Goal: Communication & Community: Answer question/provide support

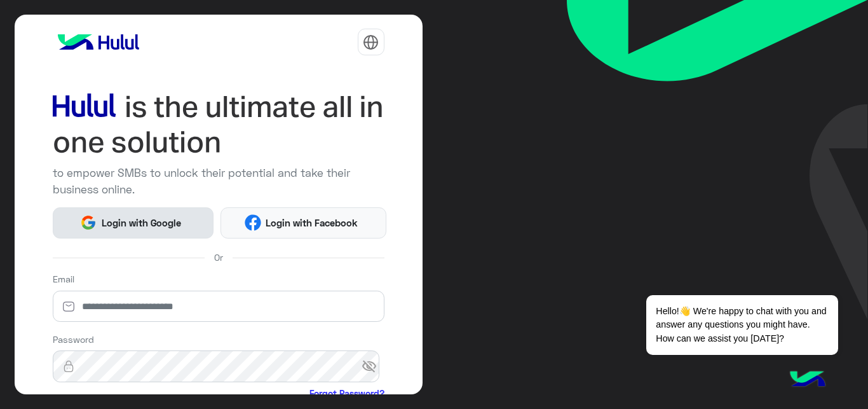
click at [163, 223] on span "Login with Google" at bounding box center [141, 223] width 89 height 15
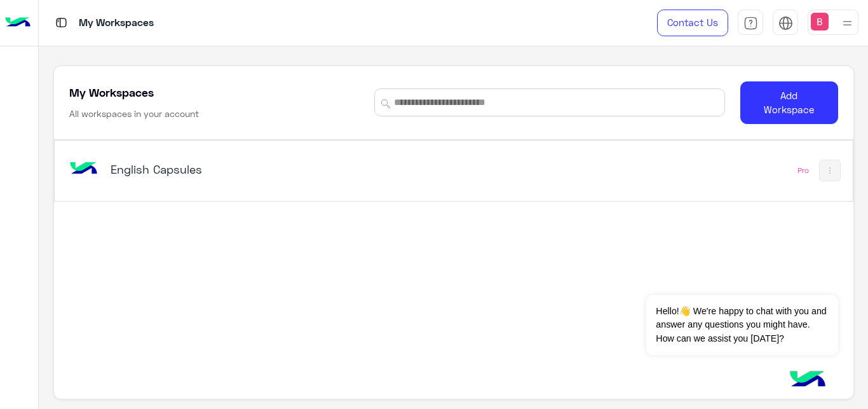
click at [191, 177] on div "English Capsules" at bounding box center [250, 170] width 279 height 18
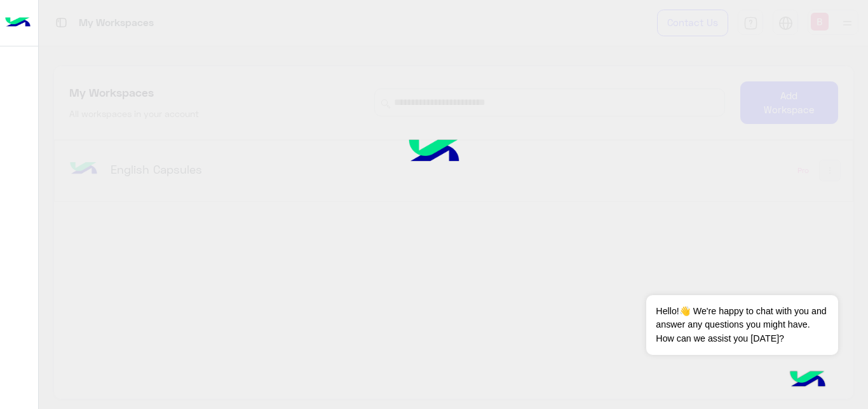
click at [191, 177] on div at bounding box center [434, 204] width 868 height 409
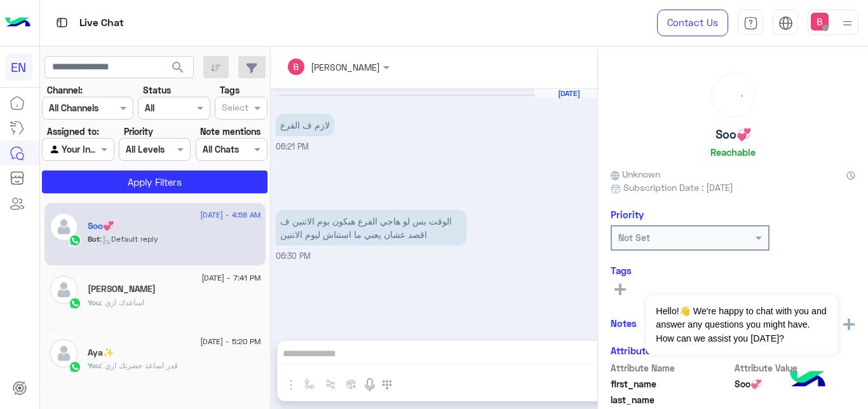
scroll to position [392, 0]
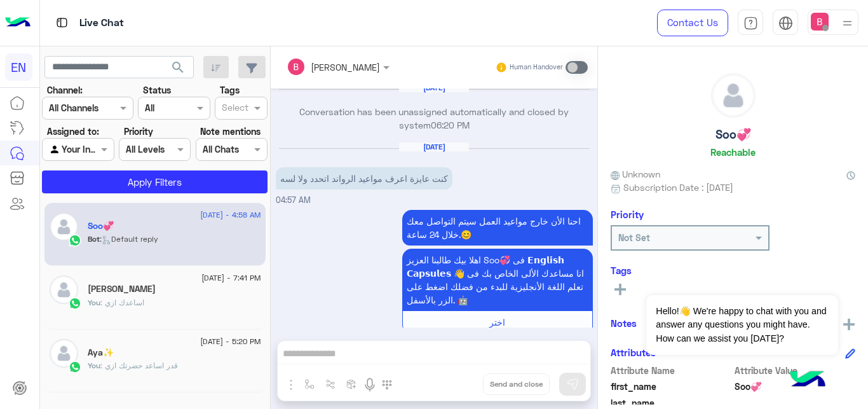
click at [104, 108] on div at bounding box center [88, 107] width 90 height 15
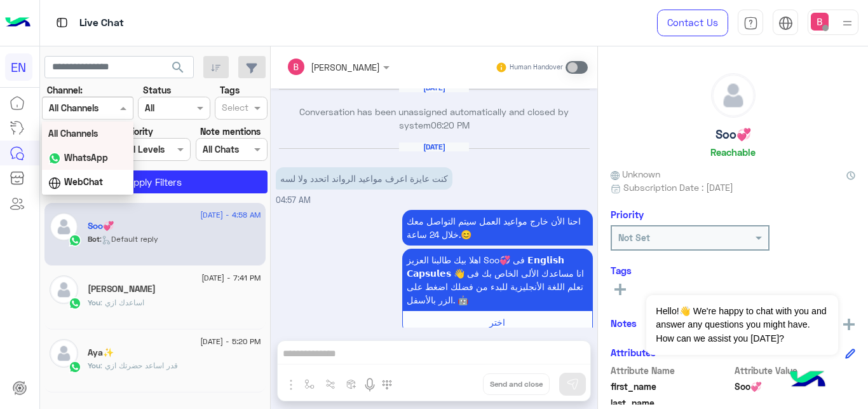
click at [111, 154] on div "WhatsApp" at bounding box center [88, 158] width 92 height 25
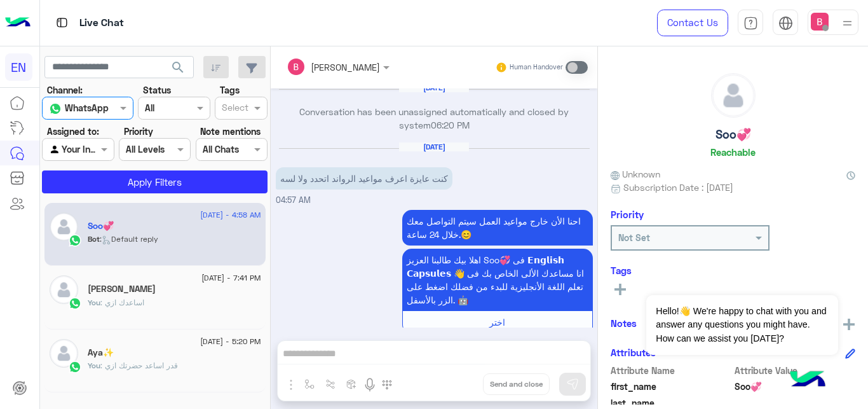
click at [71, 150] on input "text" at bounding box center [63, 149] width 29 height 13
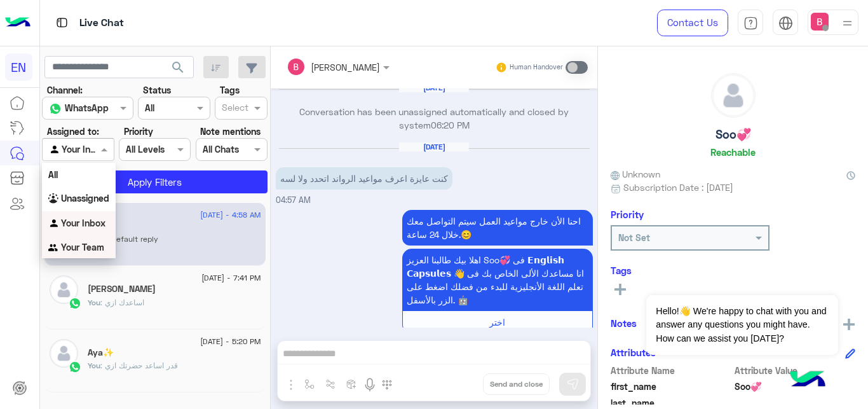
click at [93, 247] on b "Your Team" at bounding box center [82, 247] width 43 height 11
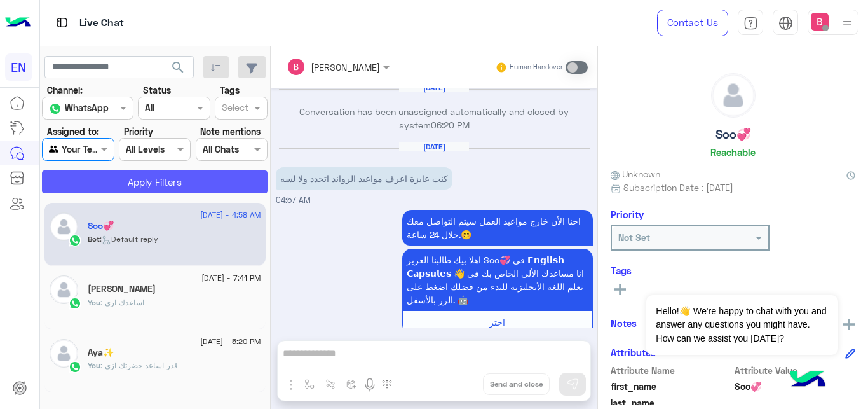
click at [129, 177] on button "Apply Filters" at bounding box center [155, 181] width 226 height 23
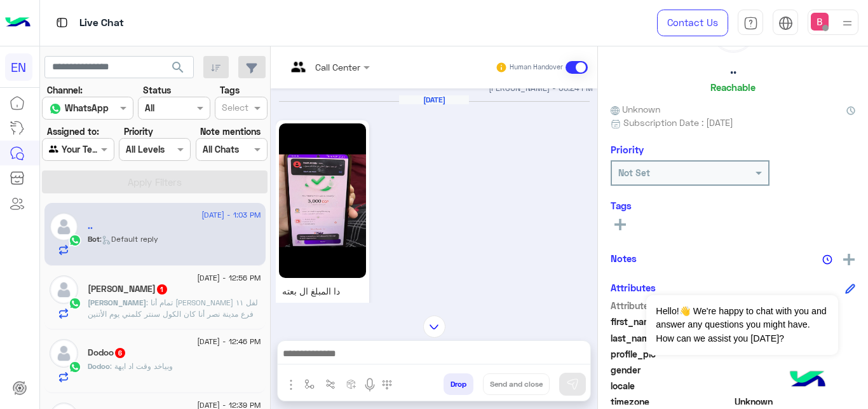
scroll to position [276, 0]
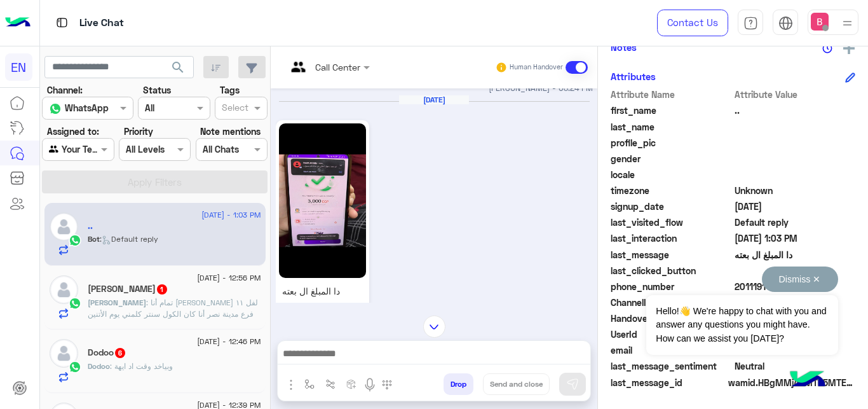
click at [820, 274] on button "Dismiss ✕" at bounding box center [800, 278] width 76 height 25
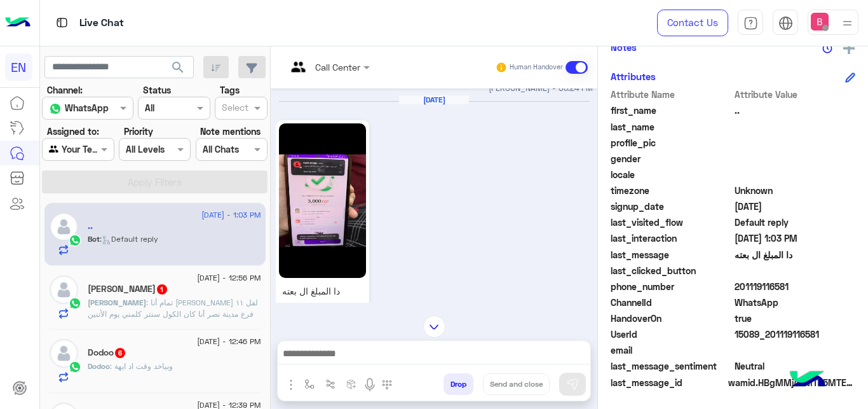
drag, startPoint x: 739, startPoint y: 288, endPoint x: 807, endPoint y: 289, distance: 68.0
click at [812, 289] on span "201119116581" at bounding box center [795, 286] width 121 height 13
copy span "01119116581"
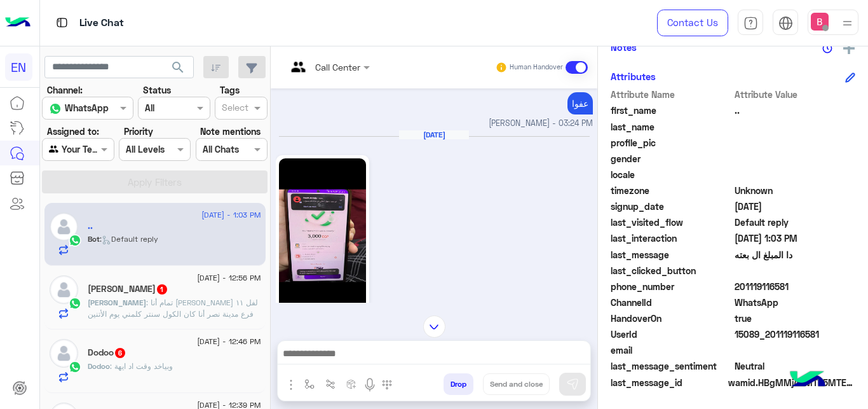
scroll to position [1942, 0]
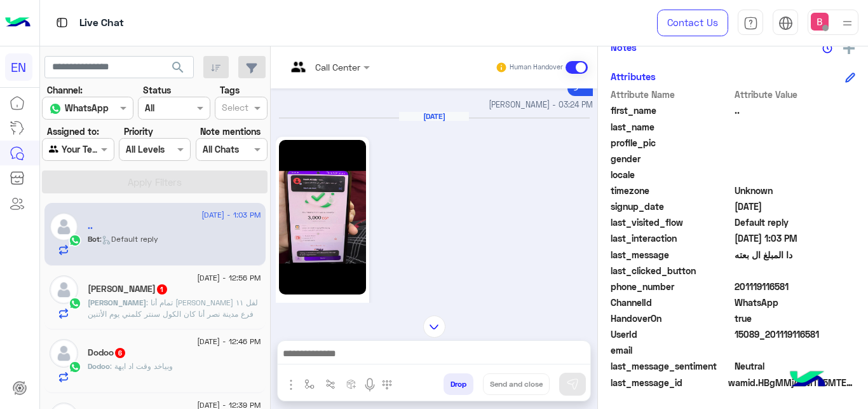
click at [318, 160] on img at bounding box center [322, 217] width 87 height 154
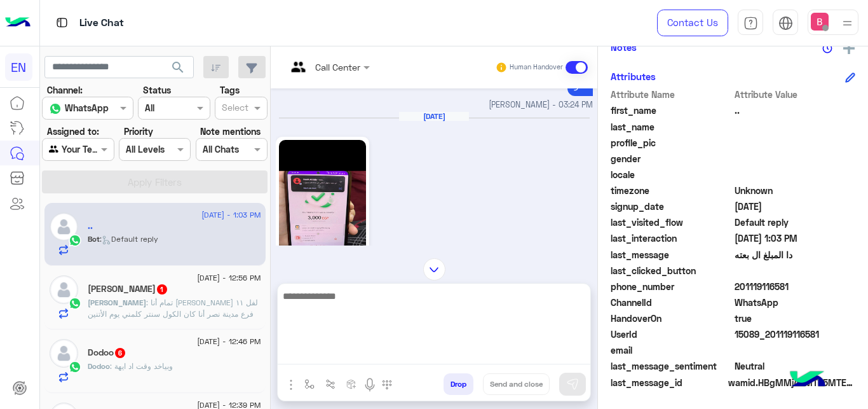
click at [392, 359] on textarea at bounding box center [434, 326] width 313 height 76
type textarea "*"
type textarea "**********"
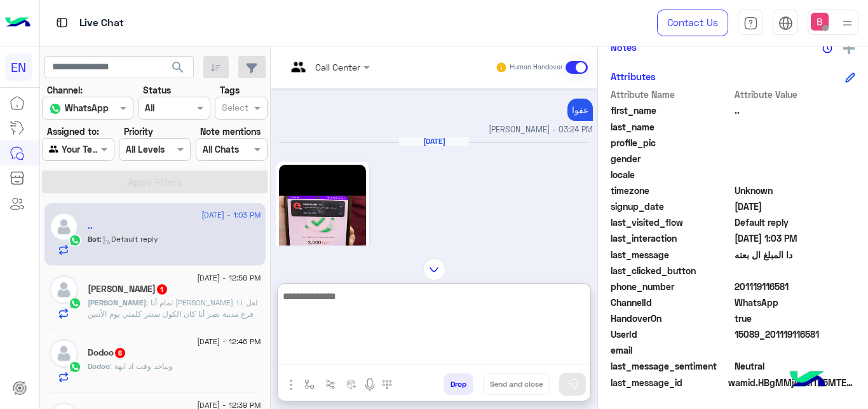
scroll to position [2047, 0]
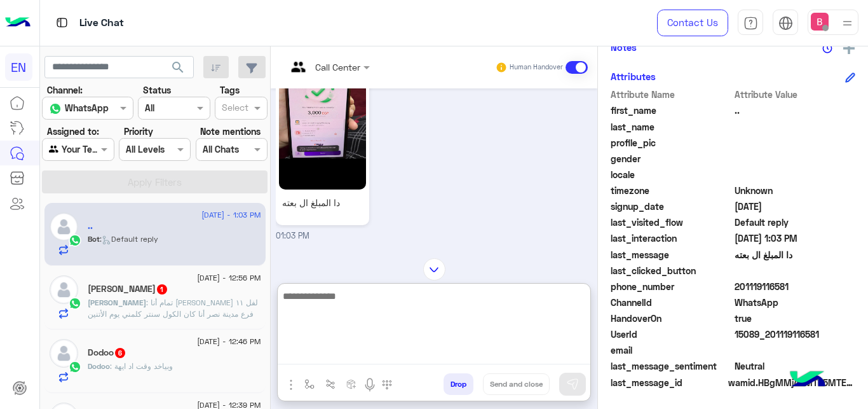
click at [454, 319] on textarea at bounding box center [434, 326] width 313 height 76
type textarea "**********"
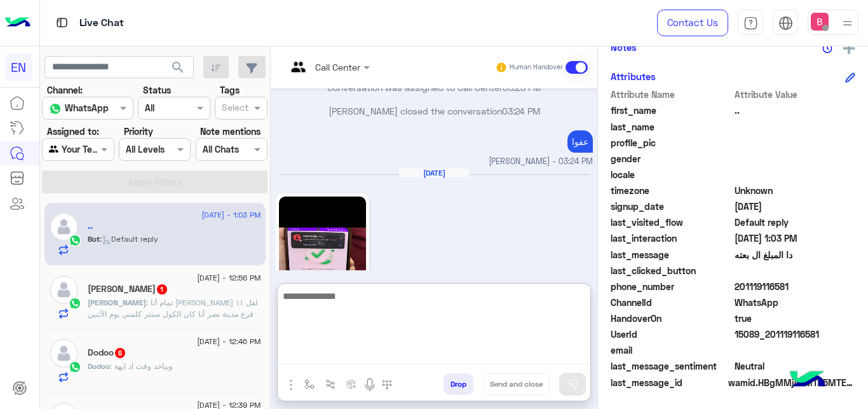
scroll to position [2145, 0]
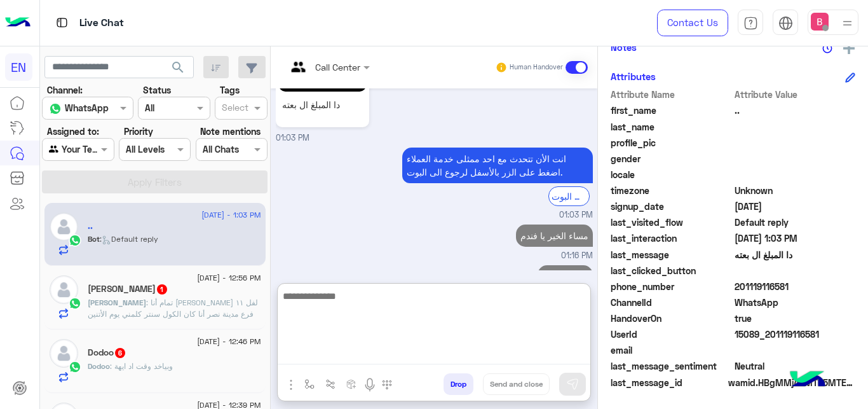
click at [370, 306] on textarea at bounding box center [434, 326] width 313 height 76
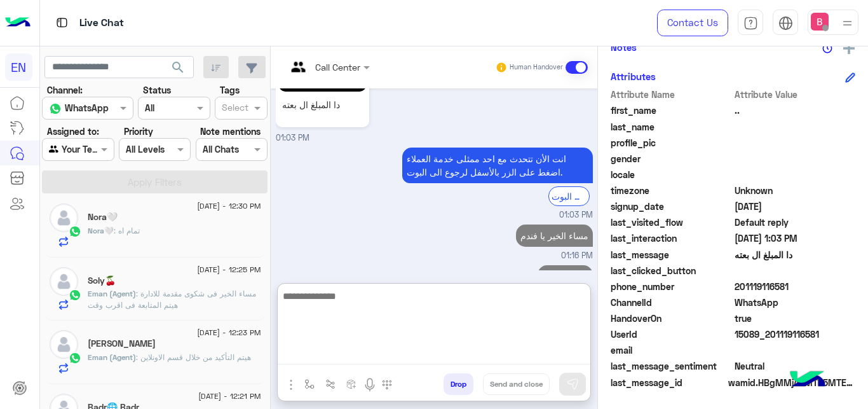
scroll to position [259, 0]
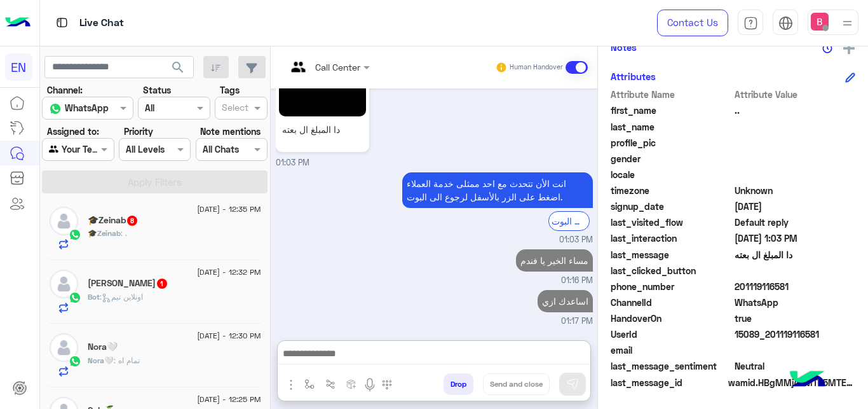
click at [210, 296] on div "Bot : اونلاين تيم" at bounding box center [175, 302] width 174 height 22
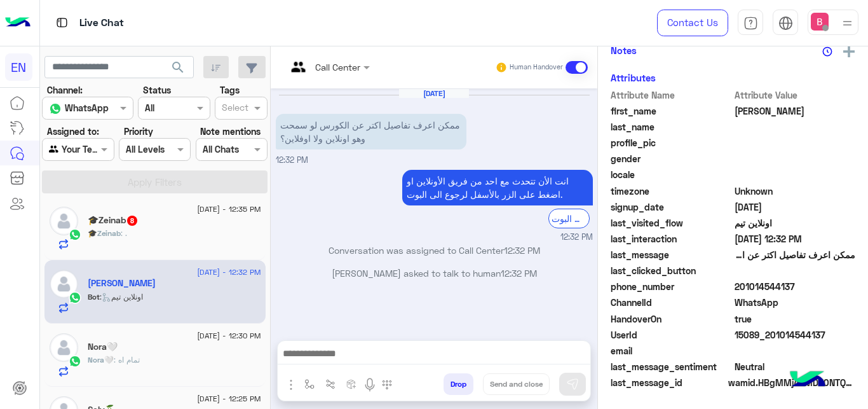
scroll to position [273, 0]
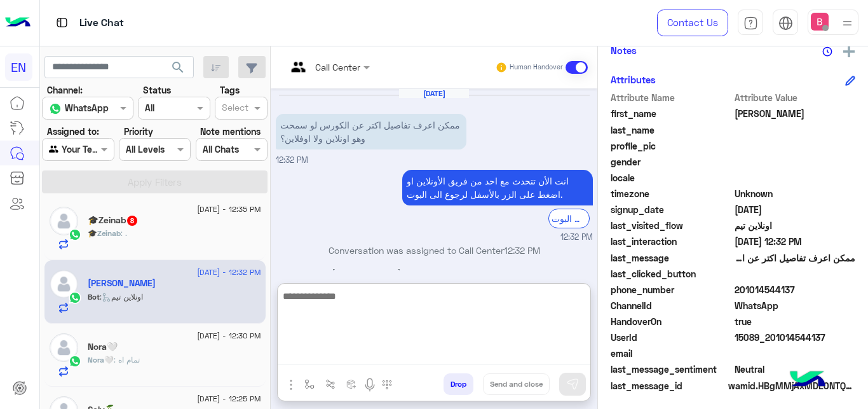
click at [351, 357] on textarea at bounding box center [434, 326] width 313 height 76
type textarea "*"
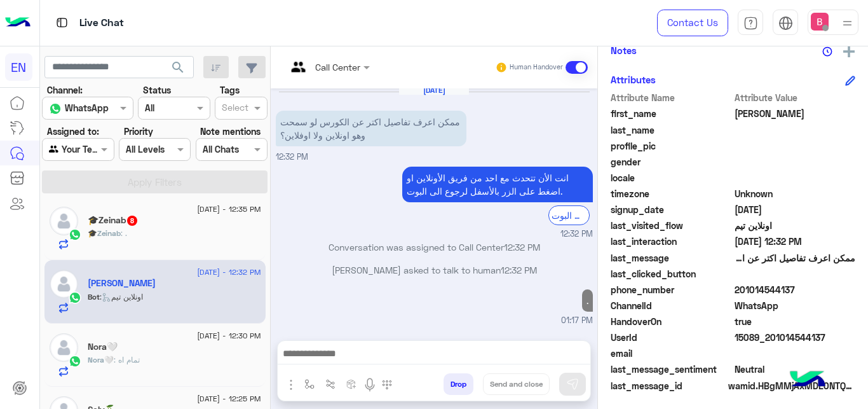
scroll to position [1, 0]
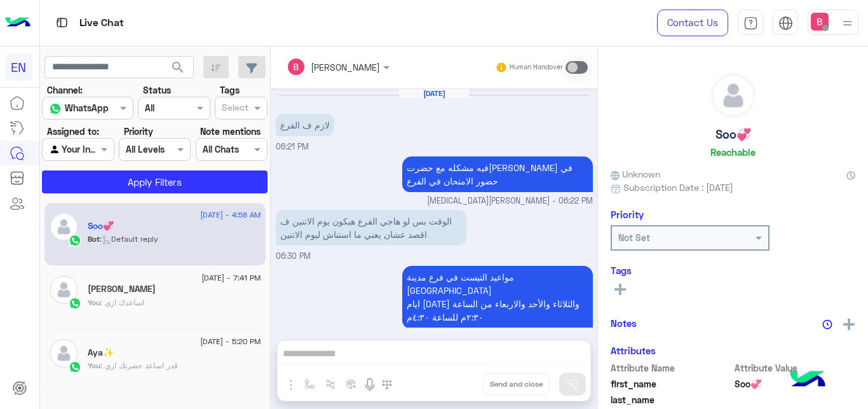
scroll to position [434, 0]
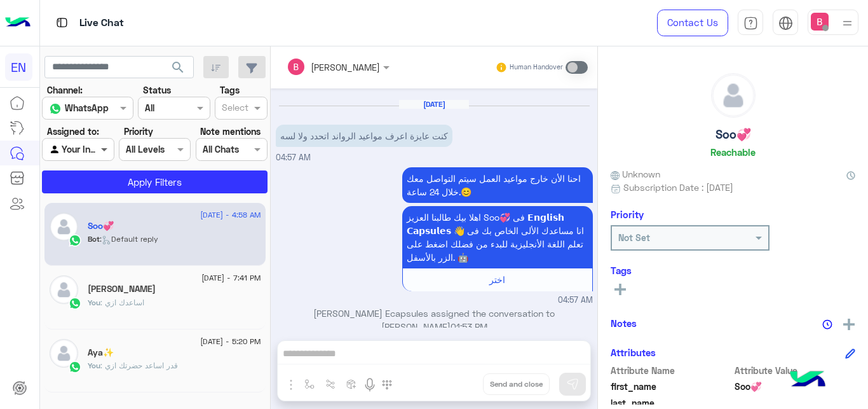
click at [102, 148] on span at bounding box center [106, 148] width 16 height 13
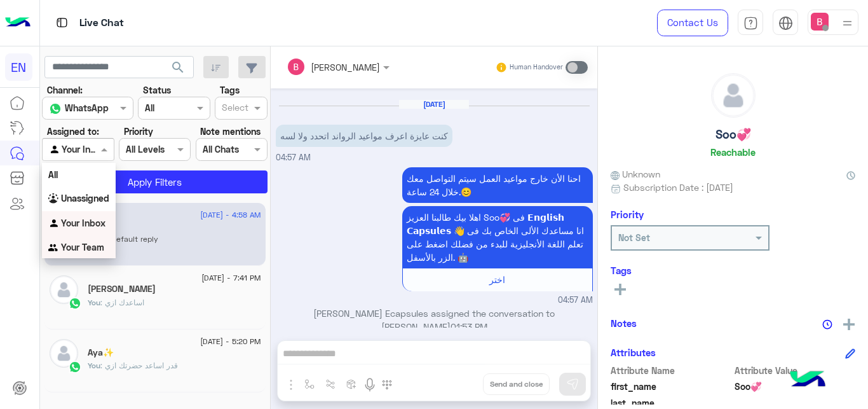
click at [92, 244] on b "Your Team" at bounding box center [82, 247] width 43 height 11
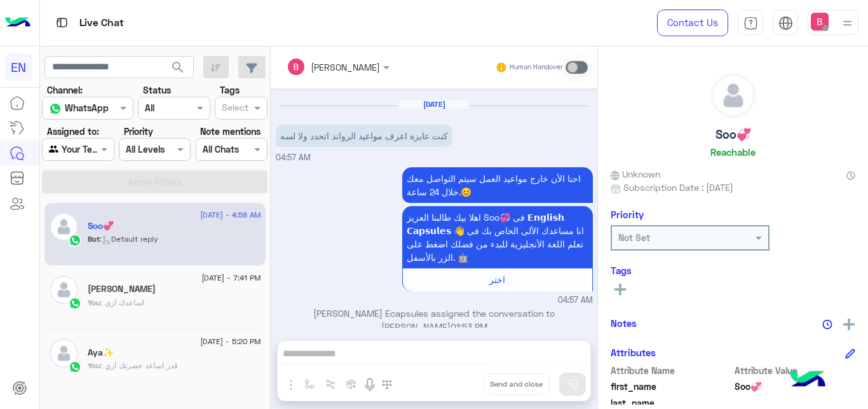
click at [82, 147] on div at bounding box center [78, 149] width 71 height 15
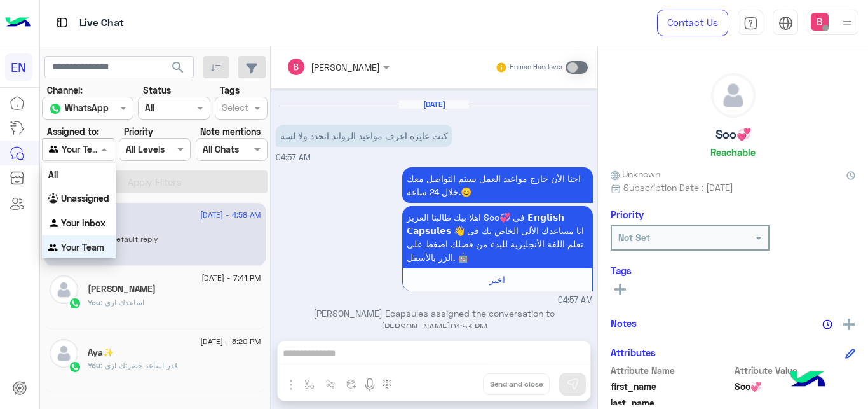
scroll to position [3, 0]
click at [70, 240] on b "Your Team" at bounding box center [82, 245] width 43 height 11
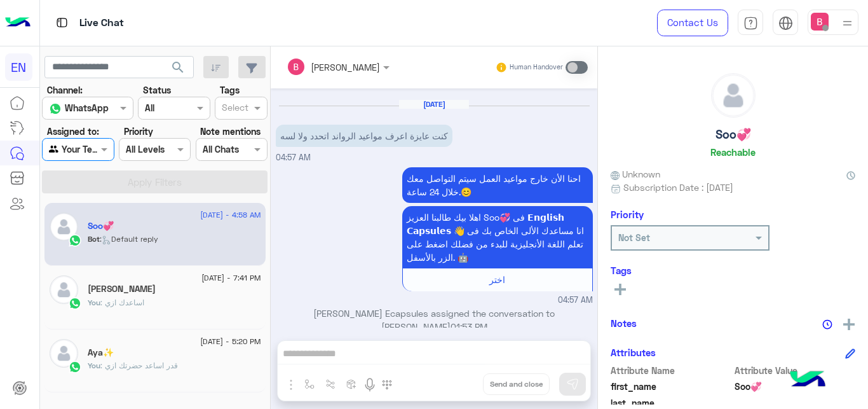
click at [83, 149] on div at bounding box center [78, 149] width 71 height 15
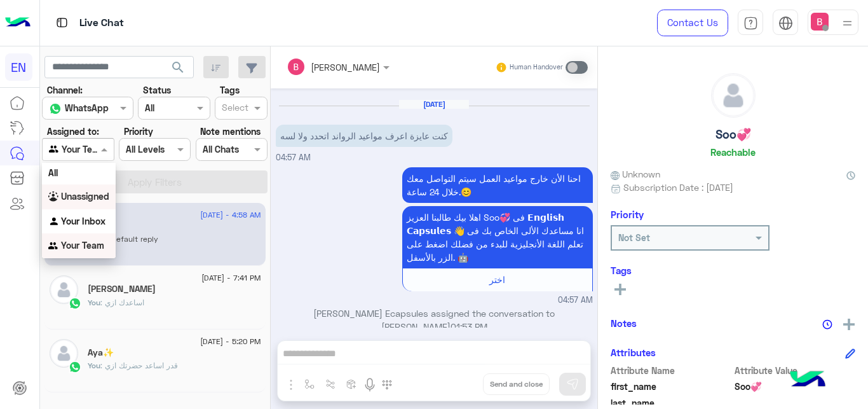
click at [85, 191] on b "Unassigned" at bounding box center [85, 196] width 48 height 11
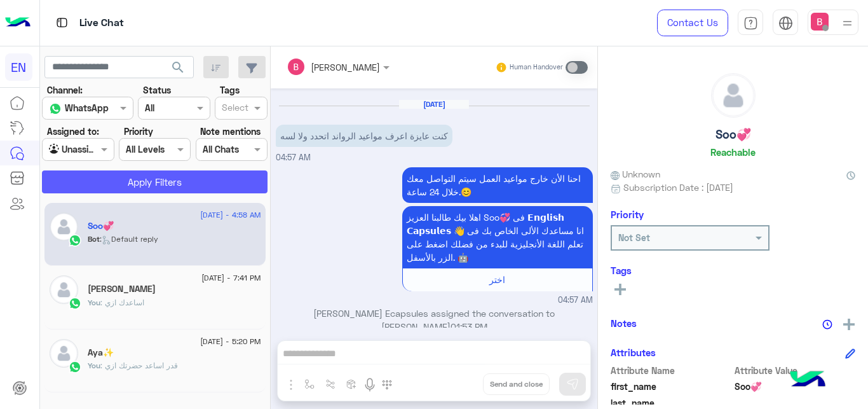
click at [114, 181] on button "Apply Filters" at bounding box center [155, 181] width 226 height 23
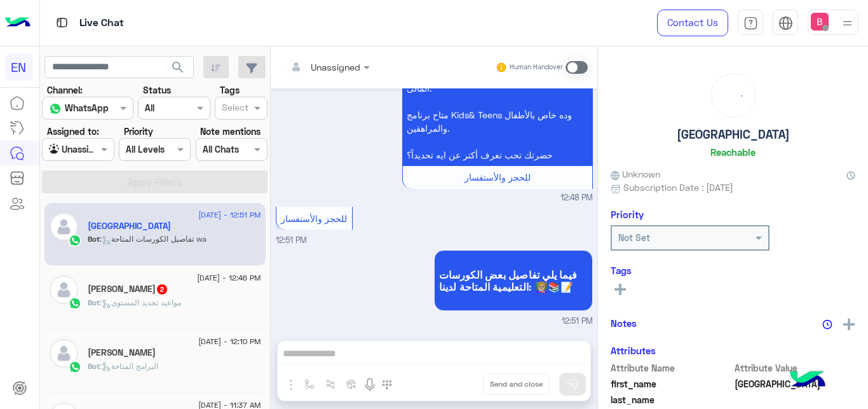
scroll to position [277, 0]
click at [74, 151] on input "text" at bounding box center [63, 149] width 29 height 13
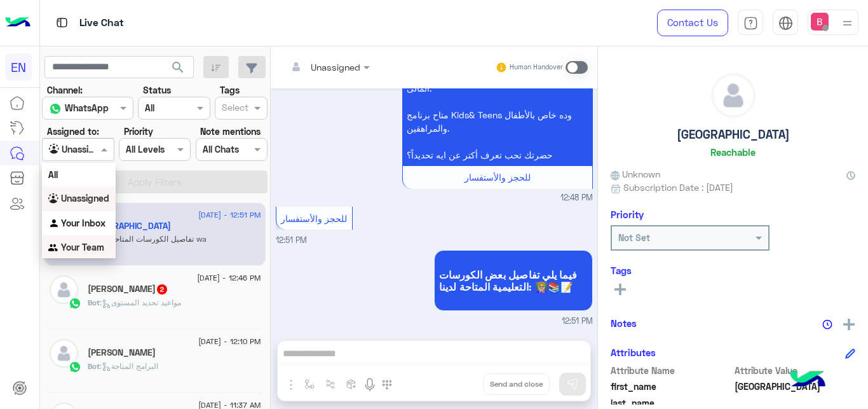
click at [67, 244] on b "Your Team" at bounding box center [82, 247] width 43 height 11
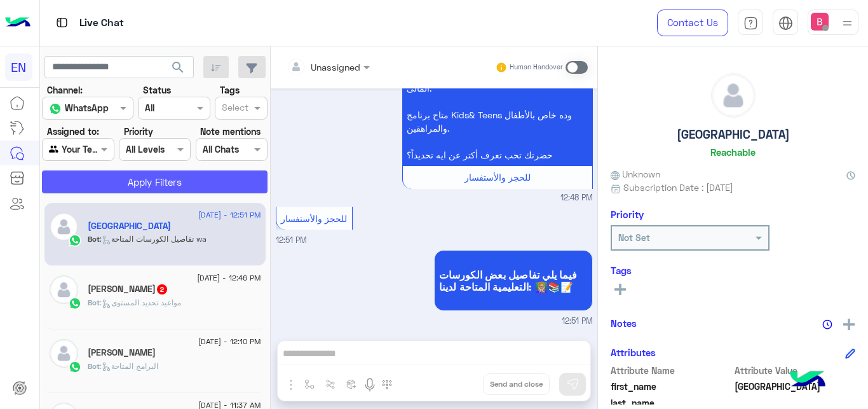
click at [128, 184] on button "Apply Filters" at bounding box center [155, 181] width 226 height 23
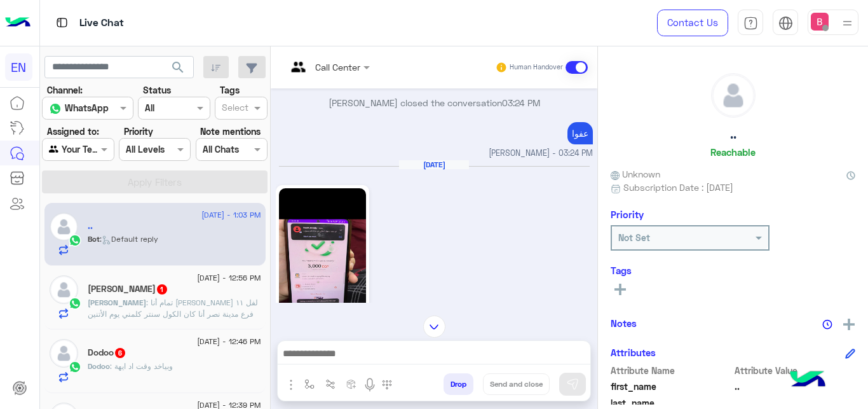
scroll to position [387, 0]
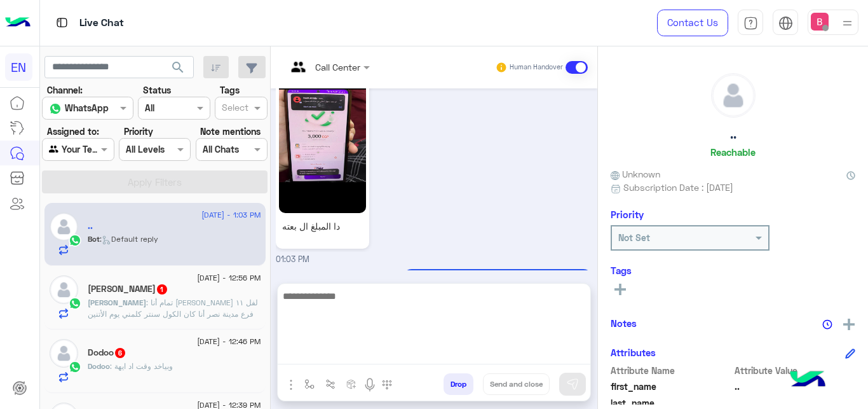
click at [343, 352] on textarea at bounding box center [434, 326] width 313 height 76
type textarea "*"
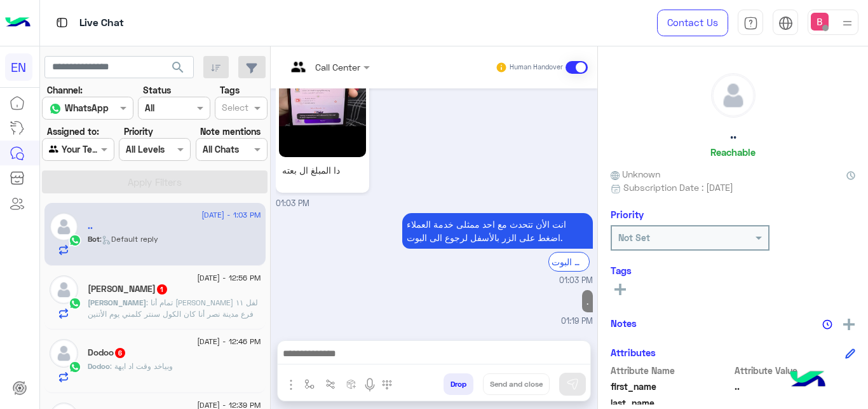
scroll to position [428, 0]
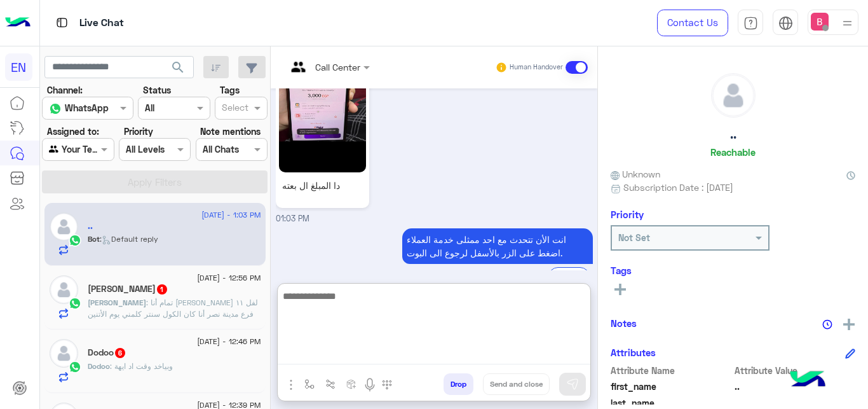
click at [371, 313] on textarea at bounding box center [434, 326] width 313 height 76
type textarea "*"
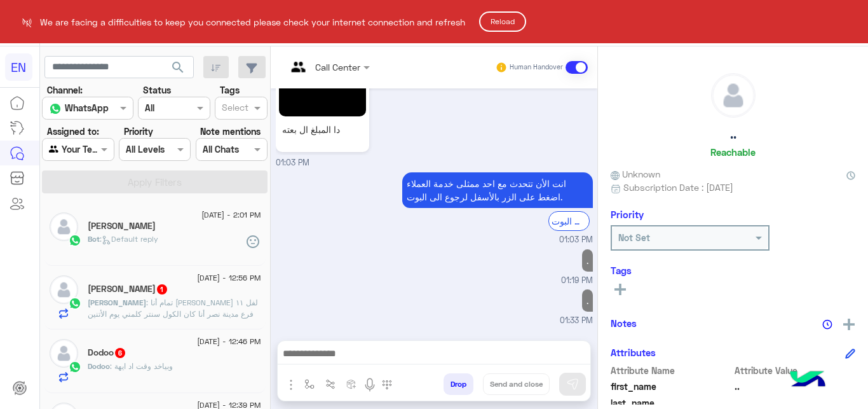
scroll to position [469, 0]
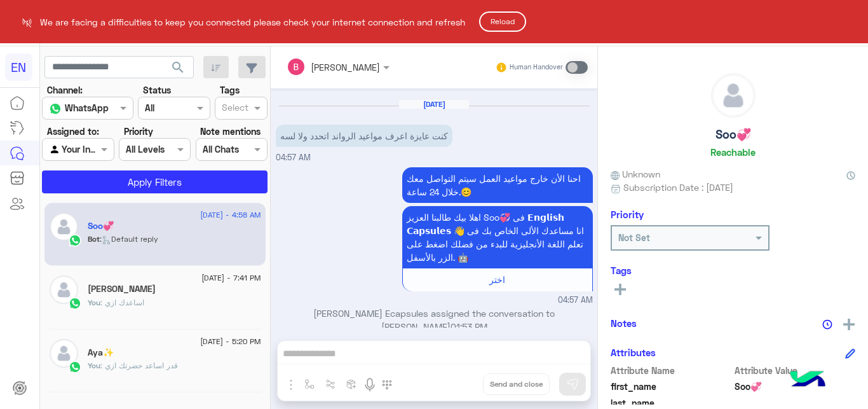
scroll to position [434, 0]
